Goal: Download file/media

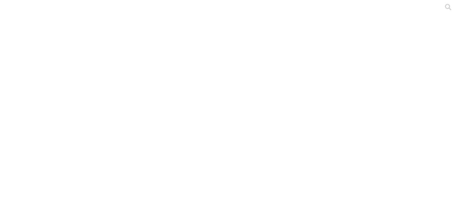
scroll to position [116, 0]
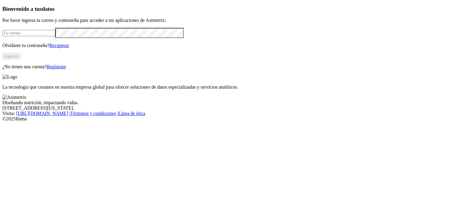
type input "yefry.delgado@asimetrix.co"
click at [20, 59] on button "Ingresa" at bounding box center [11, 56] width 18 height 6
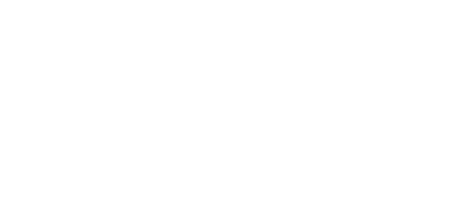
scroll to position [104, 0]
